Goal: Information Seeking & Learning: Learn about a topic

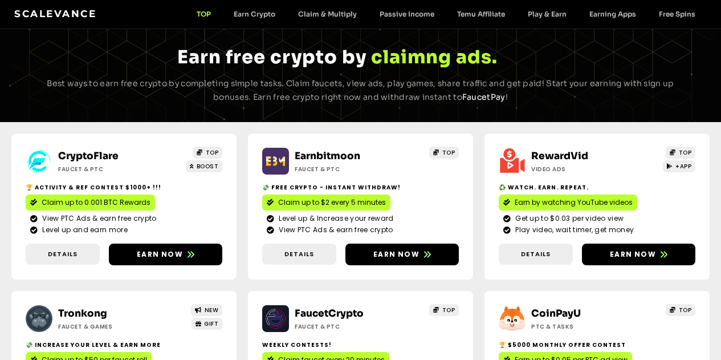
scroll to position [48, 0]
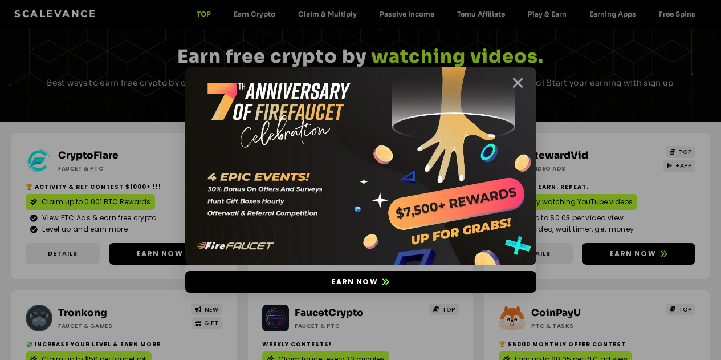
click at [517, 87] on icon "Close" at bounding box center [518, 83] width 14 height 14
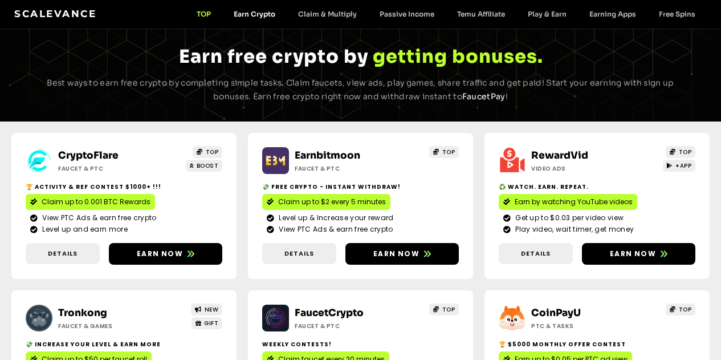
click at [251, 14] on link "Earn Crypto" at bounding box center [254, 14] width 64 height 9
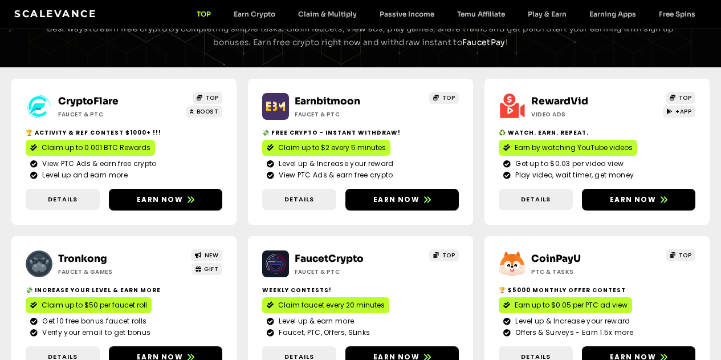
scroll to position [104, 0]
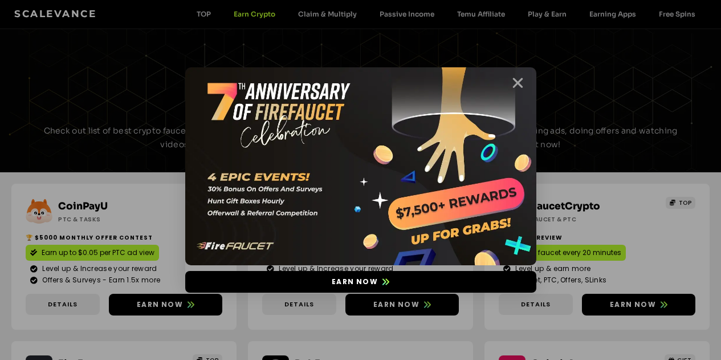
click at [517, 81] on icon "Close" at bounding box center [518, 83] width 14 height 14
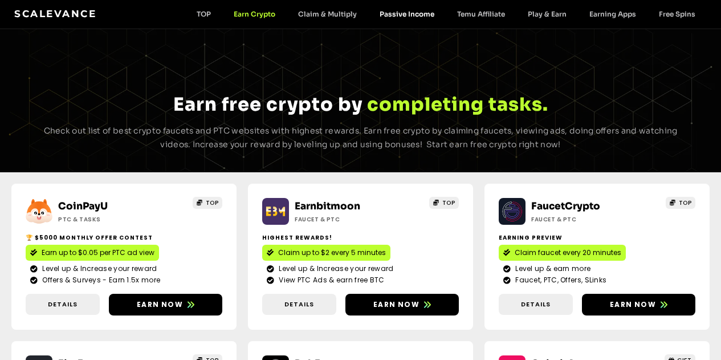
click at [403, 15] on link "Passive Income" at bounding box center [407, 14] width 78 height 9
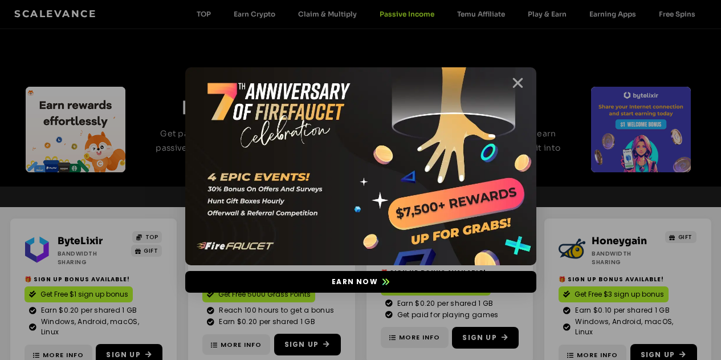
click at [521, 83] on icon "Close" at bounding box center [518, 83] width 14 height 14
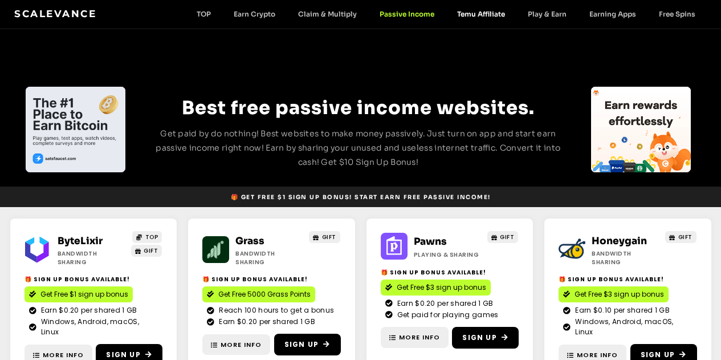
click at [476, 11] on link "Temu Affiliate" at bounding box center [481, 14] width 71 height 9
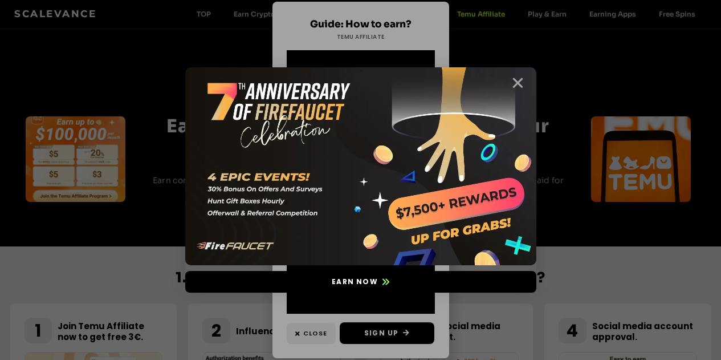
click at [521, 84] on icon "Close" at bounding box center [518, 83] width 14 height 14
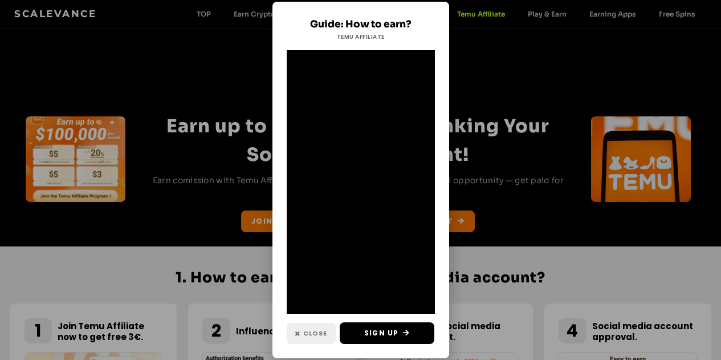
click at [314, 335] on span "Close" at bounding box center [315, 333] width 24 height 10
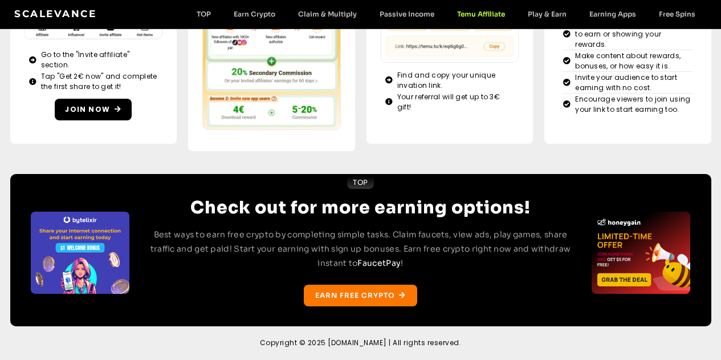
scroll to position [648, 0]
click at [245, 14] on link "Earn Crypto" at bounding box center [254, 14] width 64 height 9
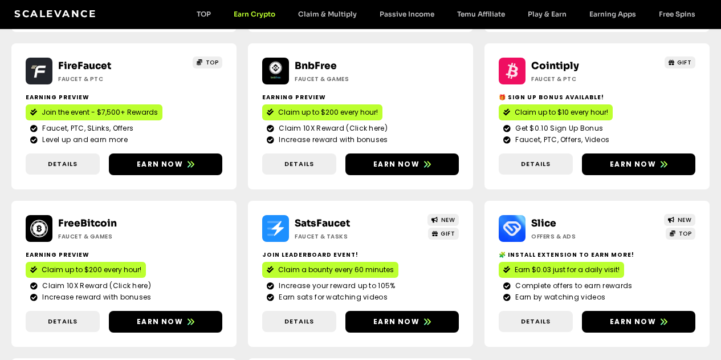
scroll to position [298, 0]
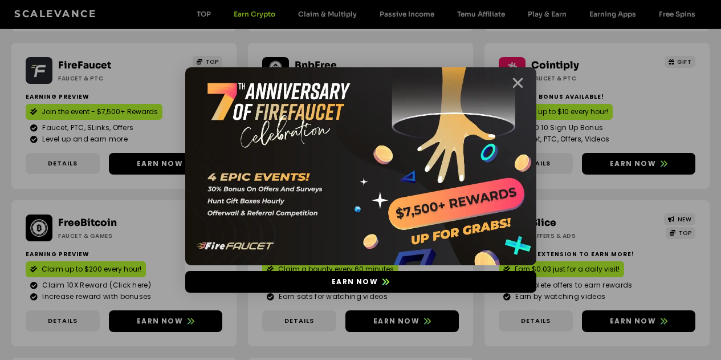
click at [518, 81] on icon "Close" at bounding box center [518, 83] width 14 height 14
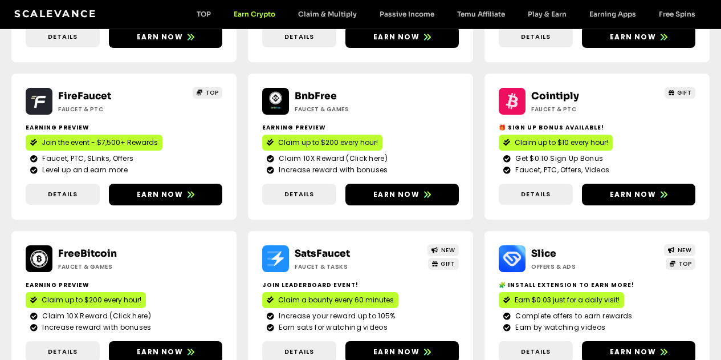
scroll to position [267, 0]
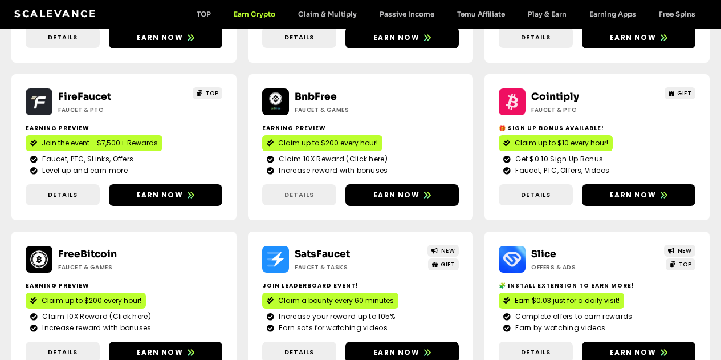
click at [285, 200] on span "Details" at bounding box center [300, 195] width 30 height 10
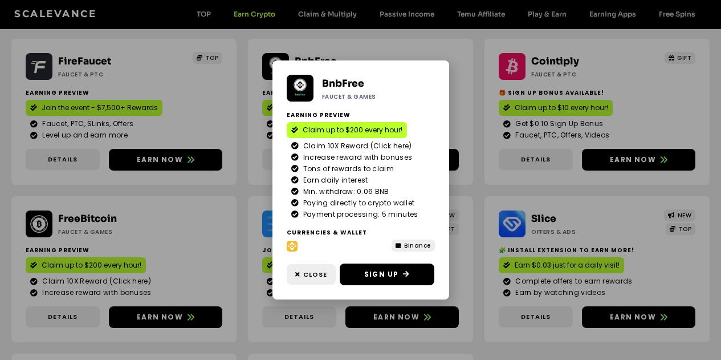
scroll to position [303, 0]
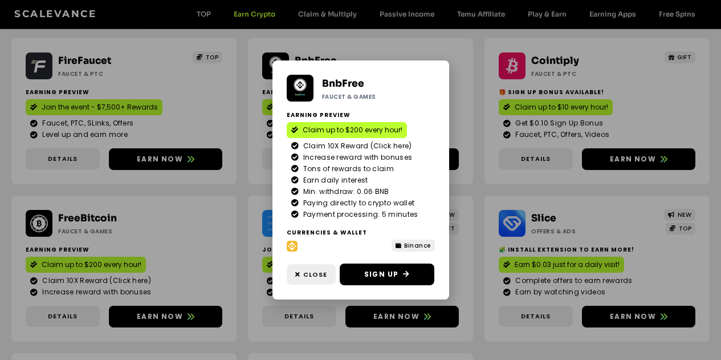
click at [579, 242] on div "BnbFree Faucet & Games Earning Preview Claim up to $200 every hour! Claim 10X R…" at bounding box center [360, 180] width 721 height 360
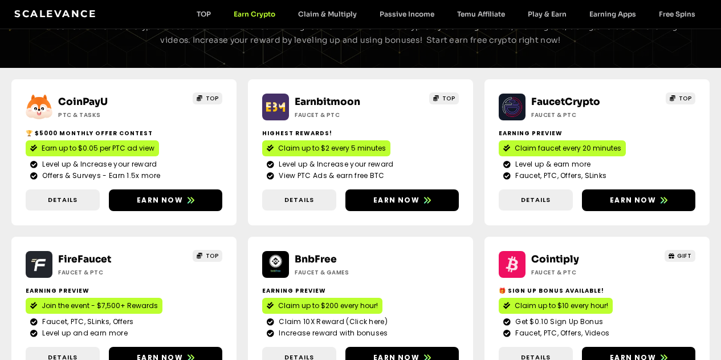
scroll to position [0, 0]
